Goal: Navigation & Orientation: Find specific page/section

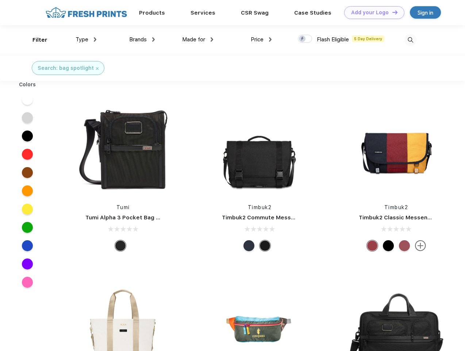
click at [372, 12] on link "Add your Logo Design Tool" at bounding box center [375, 12] width 60 height 13
click at [0, 0] on div "Design Tool" at bounding box center [0, 0] width 0 height 0
click at [392, 12] on link "Add your Logo Design Tool" at bounding box center [375, 12] width 60 height 13
click at [35, 40] on div "Filter" at bounding box center [40, 40] width 15 height 8
click at [86, 39] on span "Type" at bounding box center [82, 39] width 13 height 7
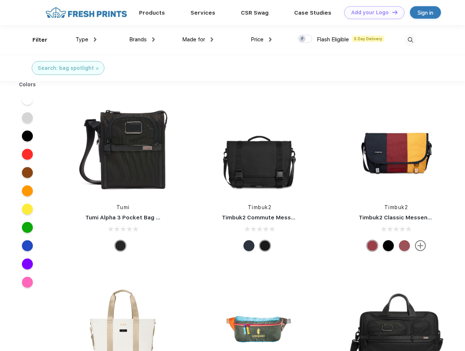
click at [142, 39] on span "Brands" at bounding box center [138, 39] width 18 height 7
click at [198, 39] on span "Made for" at bounding box center [193, 39] width 23 height 7
click at [262, 39] on span "Price" at bounding box center [257, 39] width 13 height 7
click at [305, 39] on div at bounding box center [305, 39] width 14 height 8
click at [303, 39] on input "checkbox" at bounding box center [300, 36] width 5 height 5
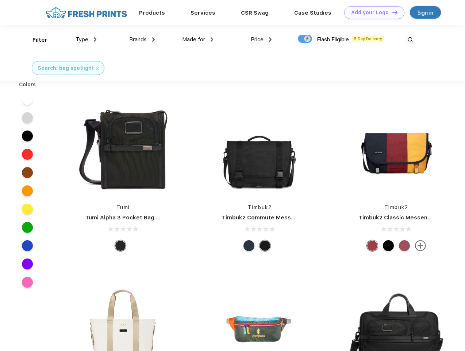
click at [411, 40] on img at bounding box center [411, 40] width 12 height 12
